Goal: Information Seeking & Learning: Learn about a topic

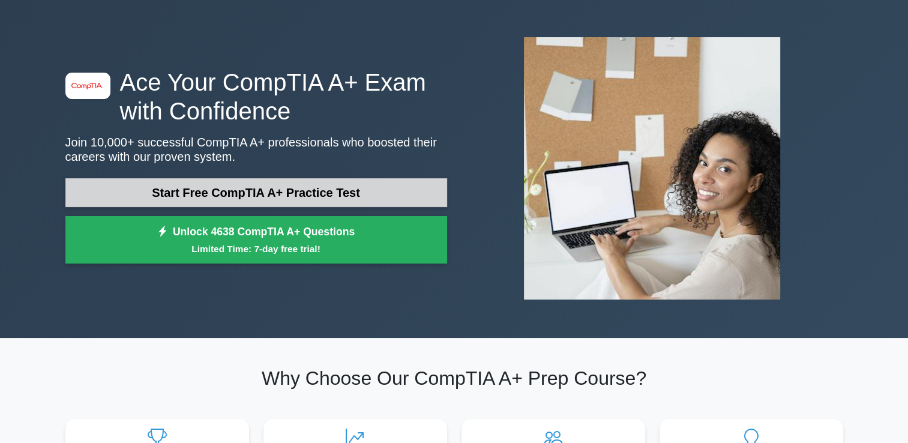
click at [251, 186] on link "Start Free CompTIA A+ Practice Test" at bounding box center [256, 192] width 382 height 29
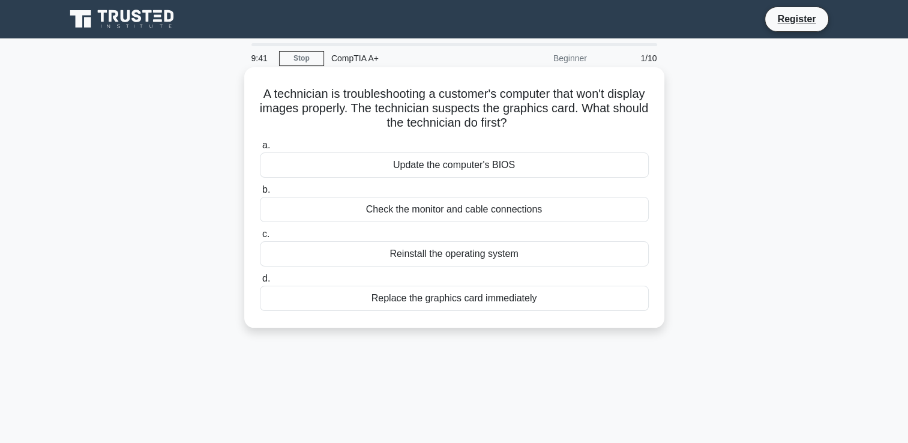
click at [448, 167] on div "Update the computer's BIOS" at bounding box center [454, 164] width 389 height 25
click at [260, 149] on input "a. Update the computer's BIOS" at bounding box center [260, 146] width 0 height 8
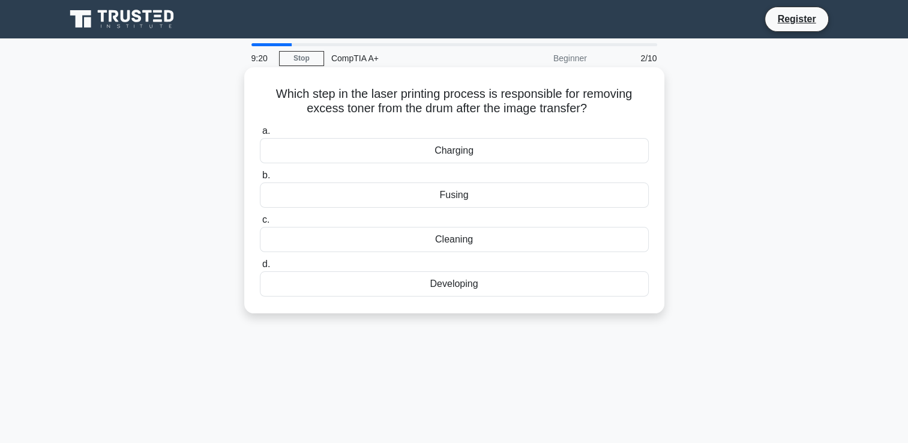
click at [452, 239] on div "Cleaning" at bounding box center [454, 239] width 389 height 25
click at [260, 224] on input "c. Cleaning" at bounding box center [260, 220] width 0 height 8
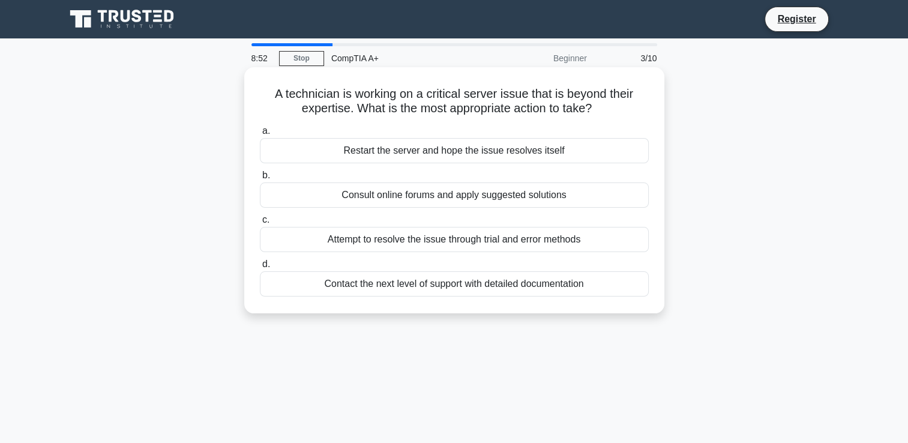
click at [455, 150] on div "Restart the server and hope the issue resolves itself" at bounding box center [454, 150] width 389 height 25
click at [260, 135] on input "a. Restart the server and hope the issue resolves itself" at bounding box center [260, 131] width 0 height 8
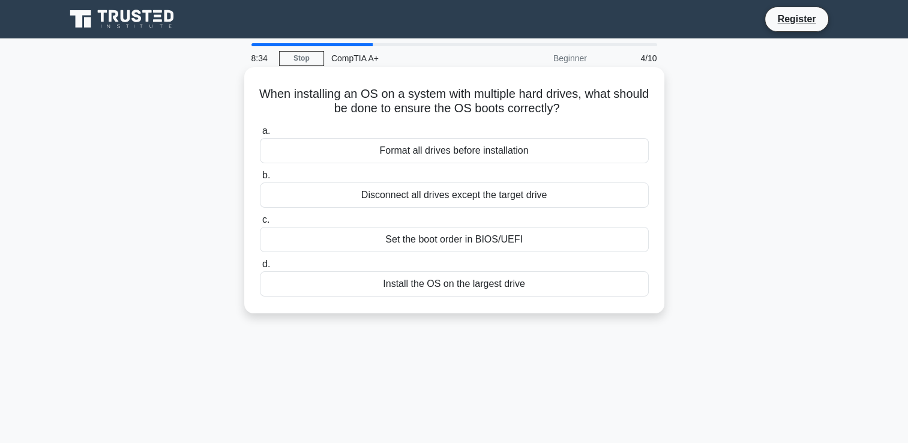
click at [468, 246] on div "Set the boot order in BIOS/UEFI" at bounding box center [454, 239] width 389 height 25
click at [260, 224] on input "c. Set the boot order in BIOS/UEFI" at bounding box center [260, 220] width 0 height 8
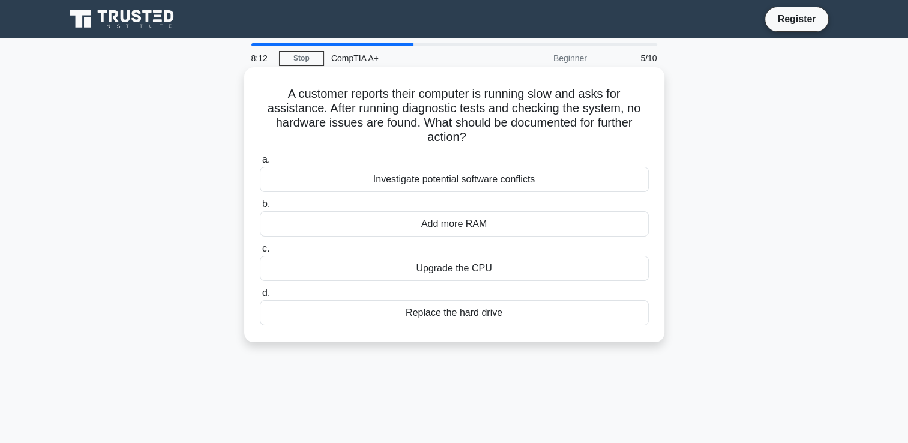
click at [444, 178] on div "Investigate potential software conflicts" at bounding box center [454, 179] width 389 height 25
click at [260, 164] on input "a. Investigate potential software conflicts" at bounding box center [260, 160] width 0 height 8
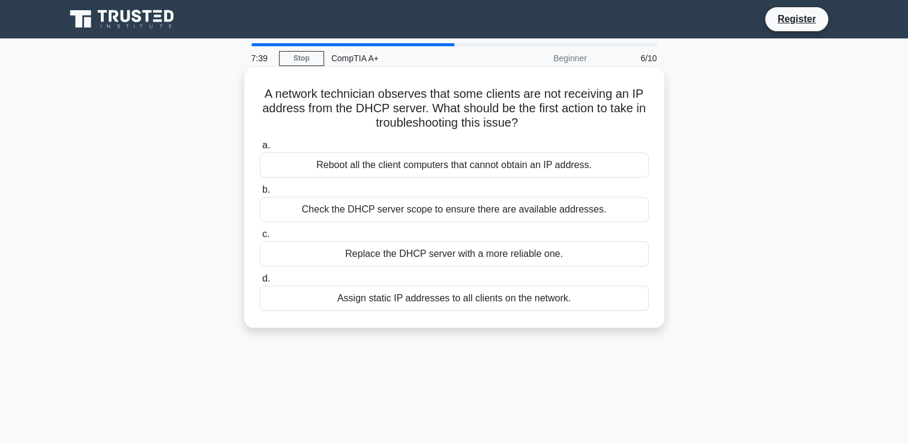
click at [392, 169] on div "Reboot all the client computers that cannot obtain an IP address." at bounding box center [454, 164] width 389 height 25
click at [260, 149] on input "a. Reboot all the client computers that cannot obtain an IP address." at bounding box center [260, 146] width 0 height 8
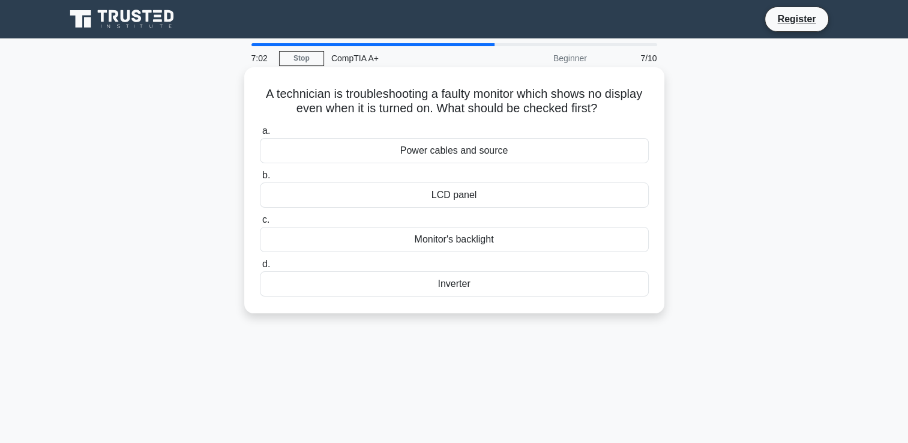
click at [485, 151] on div "Power cables and source" at bounding box center [454, 150] width 389 height 25
click at [260, 135] on input "a. Power cables and source" at bounding box center [260, 131] width 0 height 8
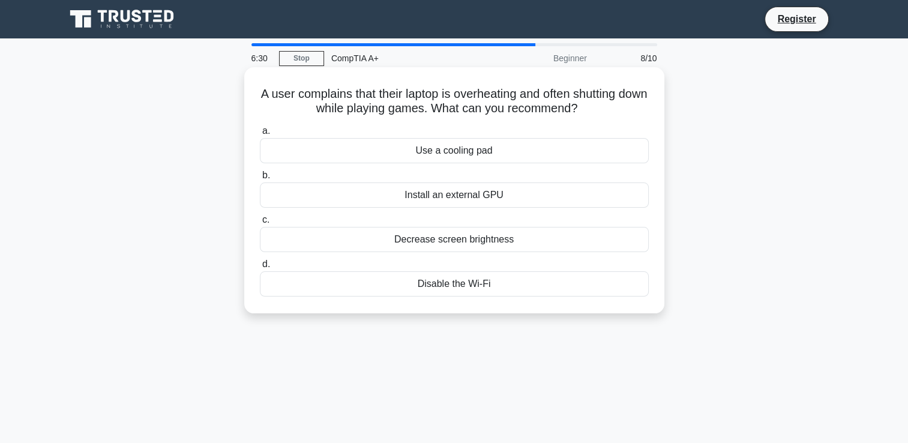
click at [444, 198] on div "Install an external GPU" at bounding box center [454, 194] width 389 height 25
click at [260, 179] on input "b. Install an external GPU" at bounding box center [260, 176] width 0 height 8
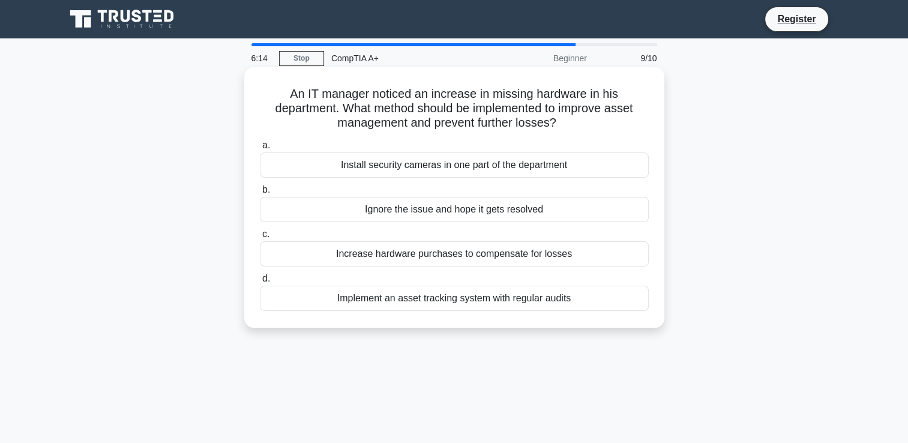
click at [441, 301] on div "Implement an asset tracking system with regular audits" at bounding box center [454, 298] width 389 height 25
click at [260, 283] on input "d. Implement an asset tracking system with regular audits" at bounding box center [260, 279] width 0 height 8
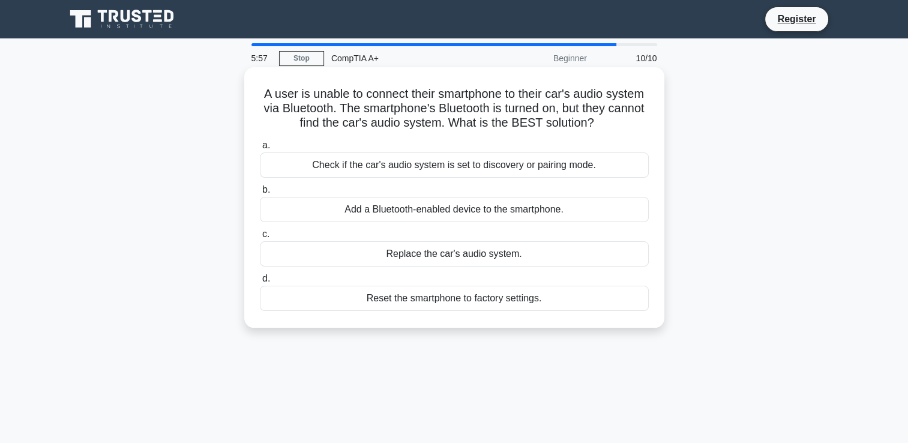
click at [394, 169] on div "Check if the car's audio system is set to discovery or pairing mode." at bounding box center [454, 164] width 389 height 25
click at [260, 149] on input "a. Check if the car's audio system is set to discovery or pairing mode." at bounding box center [260, 146] width 0 height 8
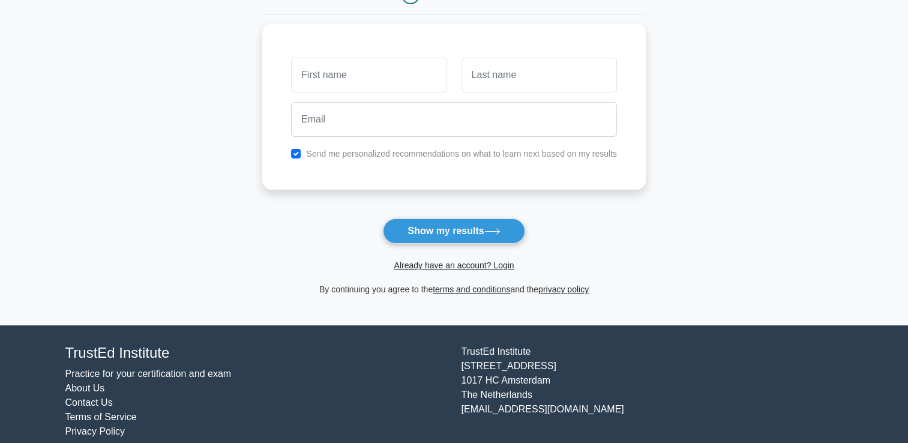
scroll to position [159, 0]
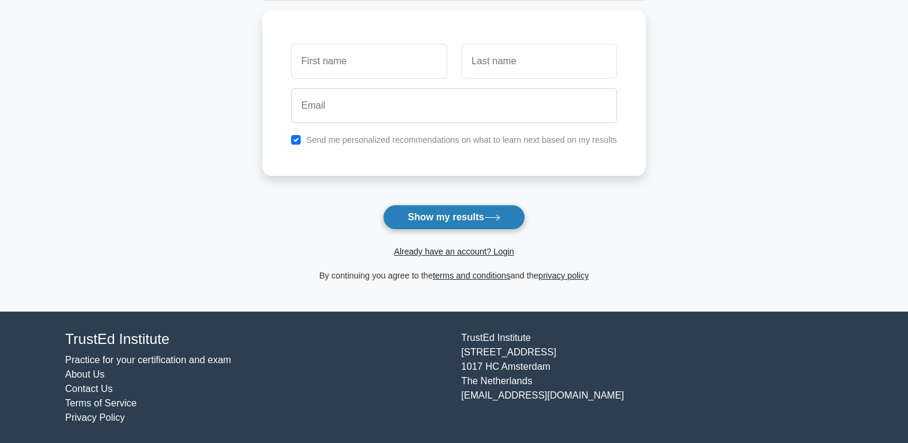
click at [427, 220] on button "Show my results" at bounding box center [454, 217] width 142 height 25
click at [292, 132] on input "checkbox" at bounding box center [296, 137] width 10 height 10
checkbox input "false"
click at [490, 218] on icon at bounding box center [492, 217] width 16 height 7
click at [314, 199] on form "Wait, there is more! Continue to see your result The test is finished and the" at bounding box center [453, 95] width 383 height 374
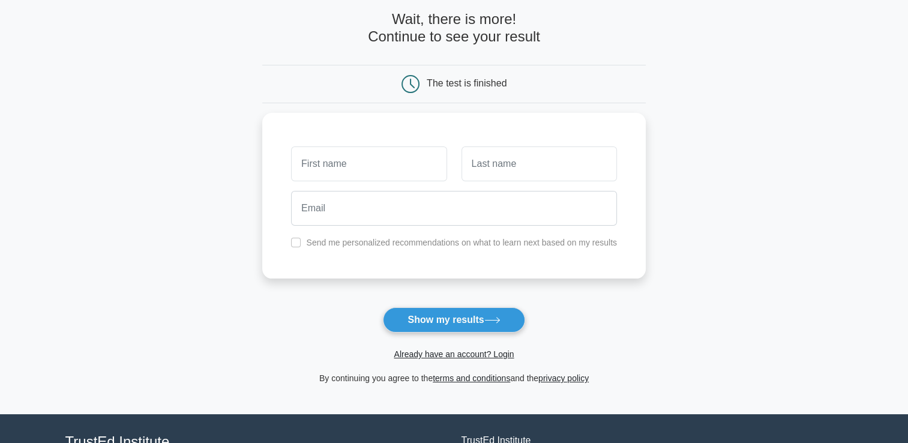
scroll to position [0, 0]
